Goal: Task Accomplishment & Management: Use online tool/utility

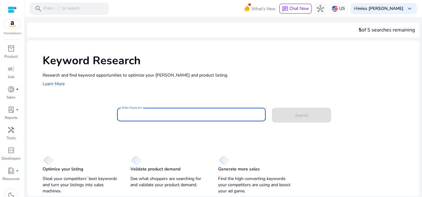
click at [153, 114] on input "Enter Keyword" at bounding box center [191, 114] width 139 height 7
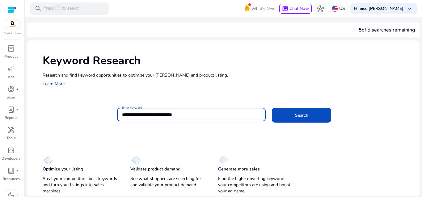
type input "**********"
click at [272, 108] on button "Search" at bounding box center [301, 115] width 59 height 15
